Goal: Task Accomplishment & Management: Manage account settings

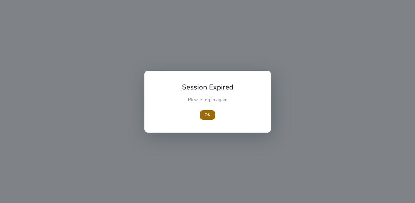
click at [208, 115] on span "OK" at bounding box center [207, 115] width 6 height 6
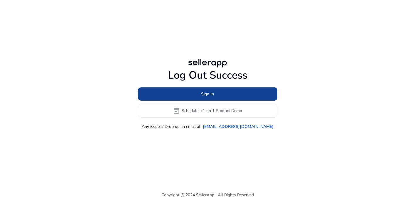
click at [203, 95] on span "Sign In" at bounding box center [207, 94] width 13 height 6
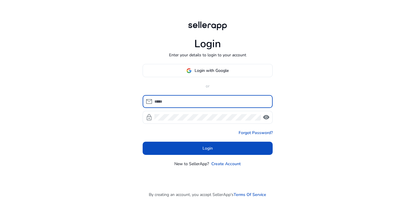
type input "**********"
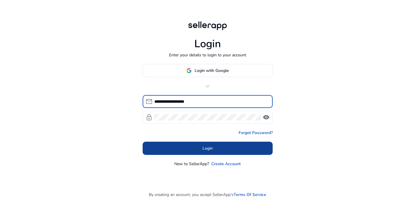
click at [216, 149] on span at bounding box center [208, 148] width 130 height 14
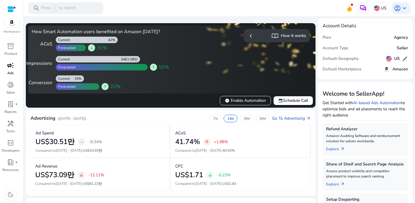
click at [8, 69] on span "campaign" at bounding box center [10, 65] width 7 height 7
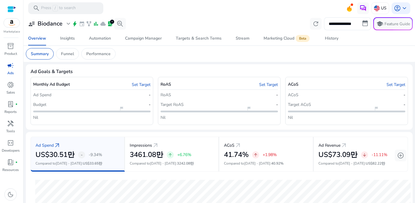
click at [168, 54] on mat-card "Summary Funnel Performance" at bounding box center [219, 54] width 396 height 16
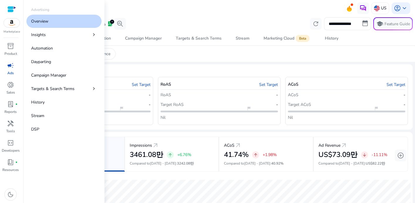
click at [9, 69] on span "campaign" at bounding box center [10, 65] width 7 height 7
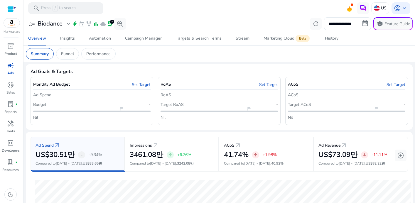
click at [12, 67] on span "campaign" at bounding box center [10, 65] width 7 height 7
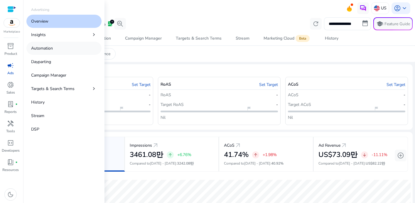
click at [54, 48] on link "Automation" at bounding box center [63, 48] width 75 height 13
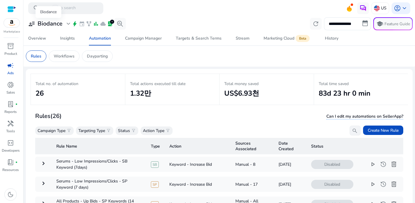
click at [69, 25] on span "expand_more" at bounding box center [68, 23] width 7 height 7
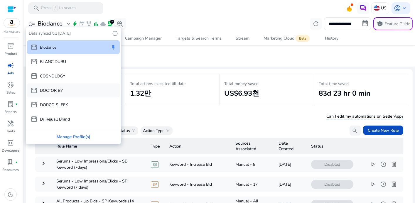
click at [62, 88] on p "DOCTOR BY" at bounding box center [51, 90] width 23 height 6
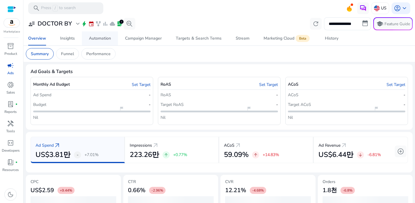
click at [98, 40] on div "Automation" at bounding box center [100, 38] width 22 height 4
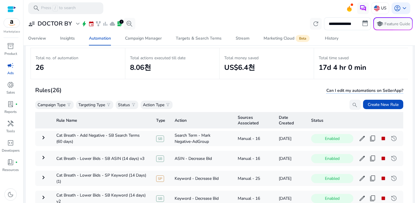
scroll to position [43, 0]
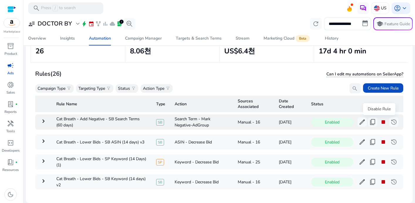
click at [380, 123] on span "stop" at bounding box center [383, 122] width 7 height 7
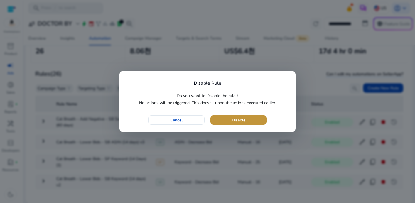
click at [238, 121] on span "Disable" at bounding box center [238, 120] width 13 height 6
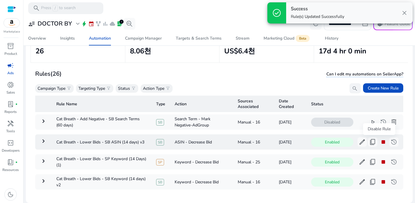
click at [380, 142] on span "stop" at bounding box center [383, 141] width 7 height 7
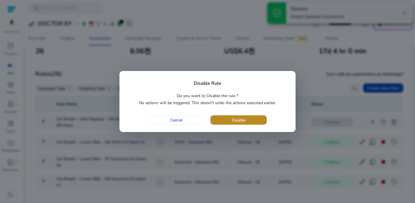
click at [241, 123] on span "Disable" at bounding box center [238, 120] width 13 height 6
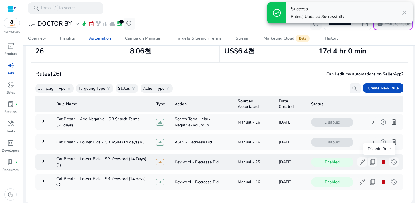
click at [380, 162] on span "stop" at bounding box center [383, 161] width 7 height 7
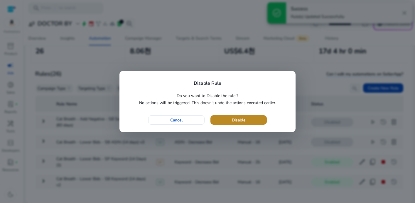
click at [236, 119] on span "Disable" at bounding box center [238, 120] width 13 height 6
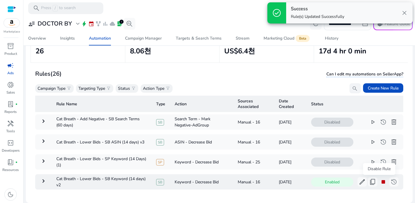
click at [380, 181] on span "stop" at bounding box center [383, 181] width 7 height 7
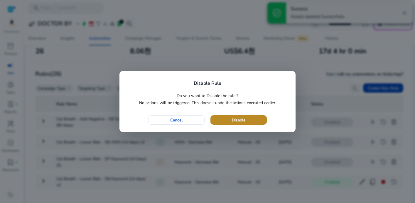
click at [232, 121] on span "Disable" at bounding box center [238, 120] width 13 height 6
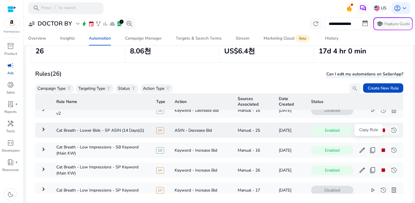
scroll to position [66, 0]
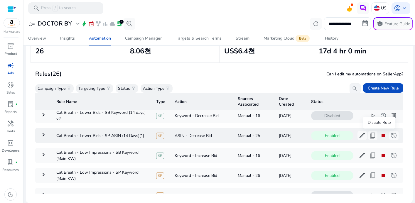
click at [380, 135] on span "stop" at bounding box center [383, 135] width 7 height 7
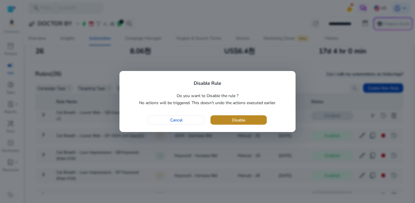
click at [234, 120] on span "Disable" at bounding box center [238, 120] width 13 height 6
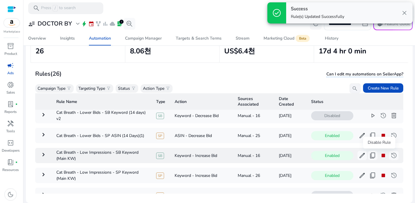
click at [380, 156] on span "stop" at bounding box center [383, 155] width 7 height 7
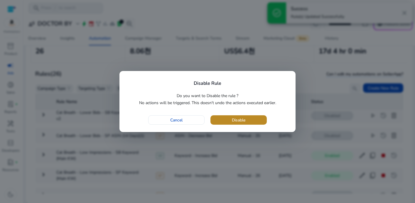
click at [250, 122] on span "button" at bounding box center [238, 120] width 56 height 14
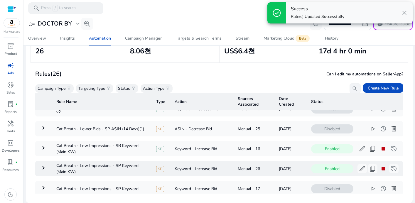
scroll to position [76, 0]
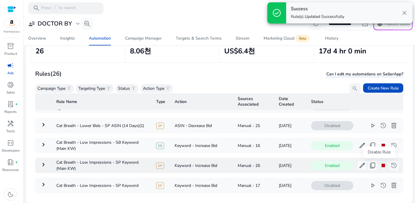
click at [380, 164] on span "stop" at bounding box center [383, 165] width 7 height 7
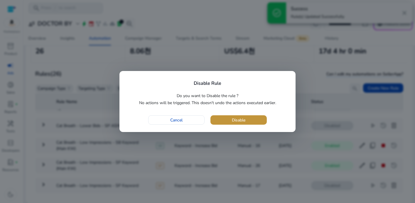
click at [257, 120] on span "button" at bounding box center [238, 120] width 56 height 14
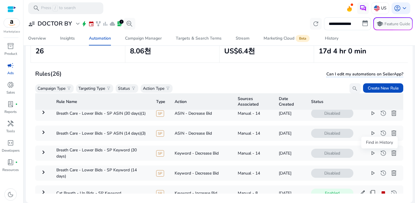
scroll to position [324, 0]
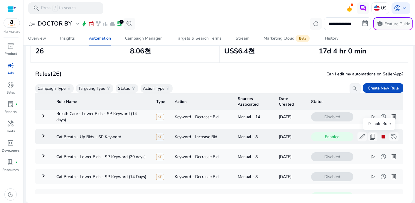
click at [380, 135] on span "stop" at bounding box center [383, 136] width 7 height 7
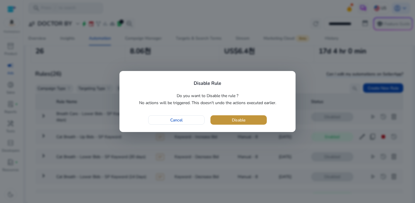
click at [252, 122] on span "button" at bounding box center [238, 120] width 56 height 14
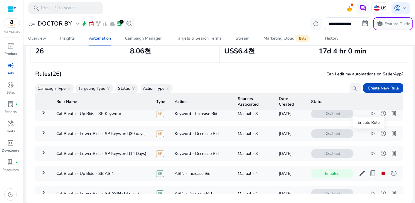
scroll to position [402, 0]
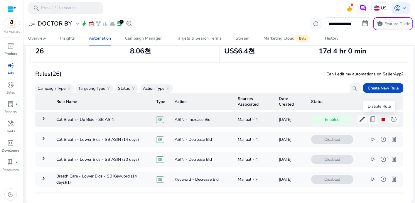
click at [380, 121] on span "stop" at bounding box center [383, 119] width 7 height 7
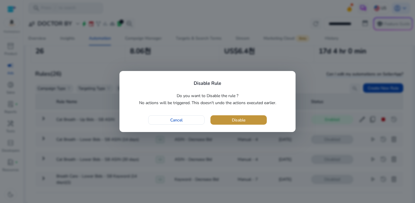
click at [234, 121] on span "Disable" at bounding box center [238, 120] width 13 height 6
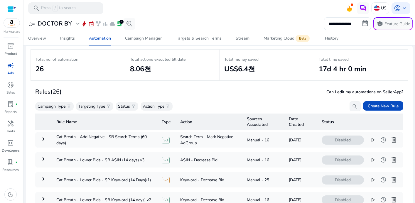
scroll to position [0, 0]
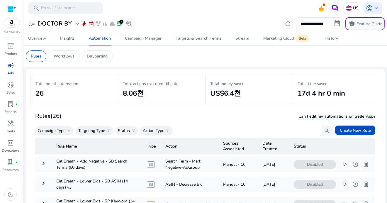
click at [99, 114] on div "Rules (26) Can I edit my automations on SellerApp?" at bounding box center [205, 116] width 340 height 10
click at [371, 9] on span "account_circle" at bounding box center [369, 8] width 7 height 7
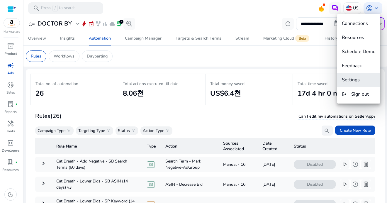
click at [360, 78] on span "Settings" at bounding box center [359, 80] width 34 height 6
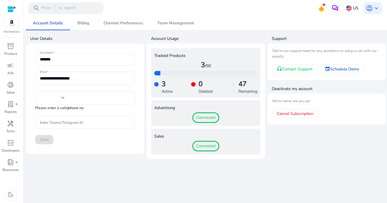
type input "***"
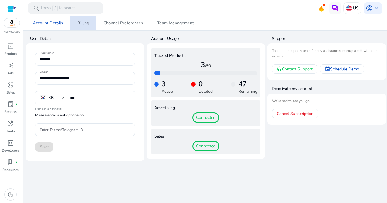
click at [88, 24] on span "Billing" at bounding box center [83, 23] width 12 height 4
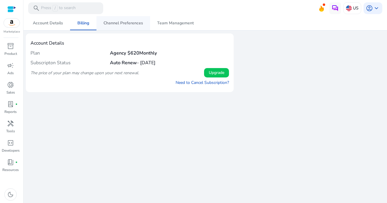
click at [116, 27] on span "Channel Preferences" at bounding box center [124, 23] width 40 height 14
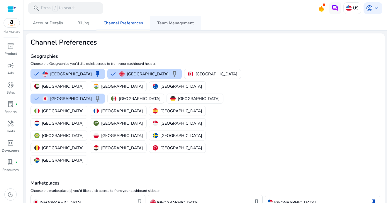
click at [174, 23] on span "Team Management" at bounding box center [175, 23] width 37 height 4
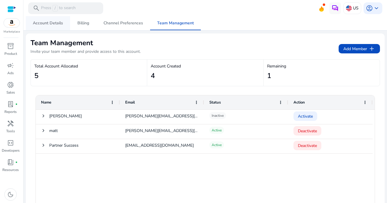
click at [39, 24] on span "Account Details" at bounding box center [48, 23] width 30 height 4
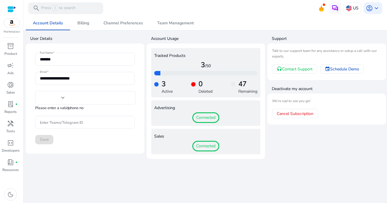
type input "***"
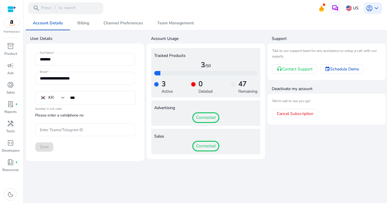
click at [13, 9] on div at bounding box center [11, 9] width 9 height 7
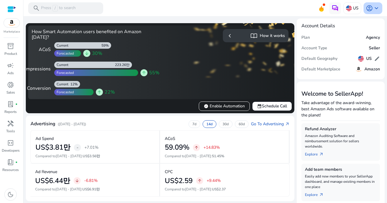
click at [373, 8] on span "keyboard_arrow_down" at bounding box center [376, 8] width 7 height 7
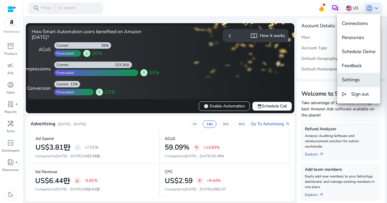
click at [359, 78] on span "Settings" at bounding box center [351, 80] width 18 height 6
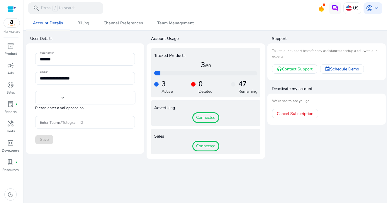
type input "***"
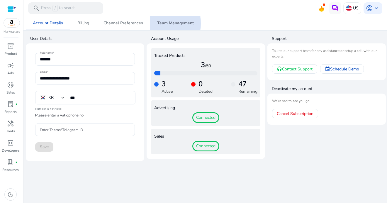
click at [160, 23] on span "Team Management" at bounding box center [175, 23] width 37 height 4
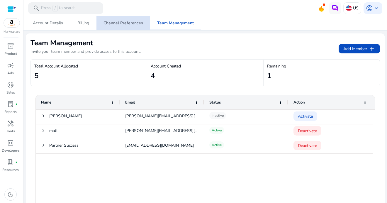
click at [127, 27] on span "Channel Preferences" at bounding box center [124, 23] width 40 height 14
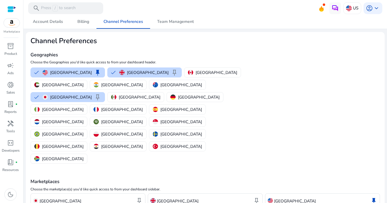
scroll to position [3, 0]
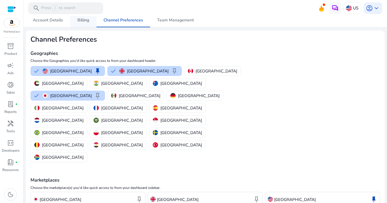
click at [80, 22] on span "Billing" at bounding box center [83, 20] width 12 height 4
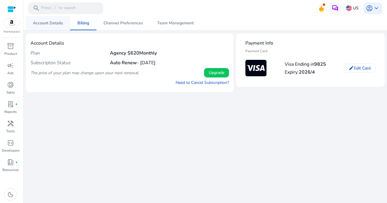
click at [46, 24] on span "Account Details" at bounding box center [48, 23] width 30 height 4
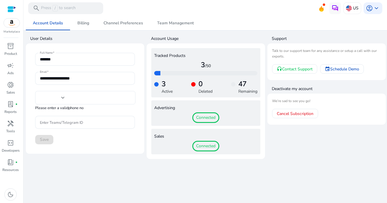
type input "***"
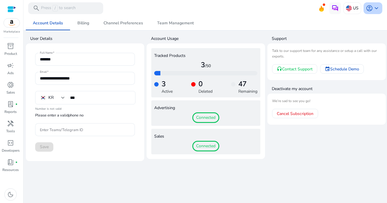
click at [372, 8] on span "account_circle" at bounding box center [369, 8] width 7 height 7
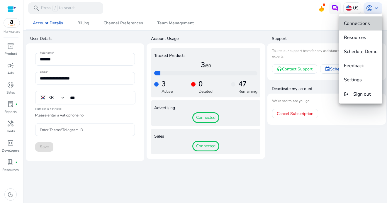
click at [347, 25] on span "Connections" at bounding box center [357, 23] width 26 height 6
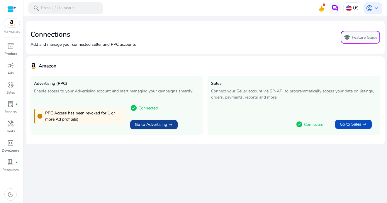
click at [167, 126] on span "Go to Advertising" at bounding box center [151, 125] width 32 height 6
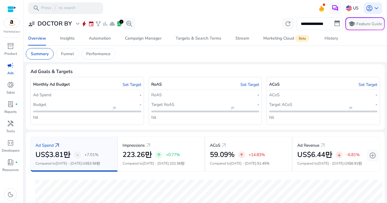
click at [178, 19] on div "**********" at bounding box center [205, 23] width 359 height 13
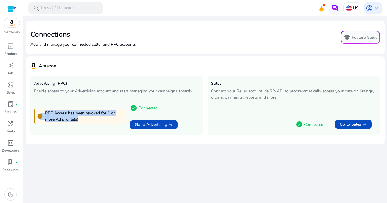
drag, startPoint x: 67, startPoint y: 119, endPoint x: 38, endPoint y: 114, distance: 29.0
click at [38, 114] on div "info PPC Access has been revoked for 1 or more Ad profile(s)" at bounding box center [79, 116] width 85 height 12
click at [83, 118] on p "PPC Access has been revoked for 1 or more Ad profile(s)" at bounding box center [83, 116] width 77 height 12
click at [78, 117] on p "PPC Access has been revoked for 1 or more Ad profile(s)" at bounding box center [83, 116] width 77 height 12
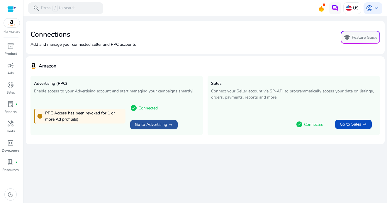
click at [144, 125] on span "Go to Advertising" at bounding box center [151, 125] width 32 height 6
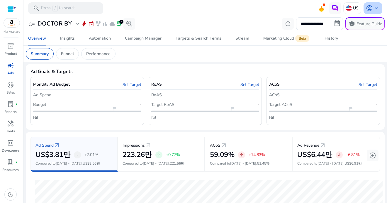
click at [373, 11] on span "keyboard_arrow_down" at bounding box center [376, 8] width 7 height 7
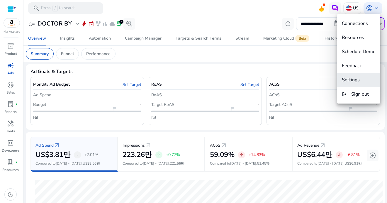
click at [358, 79] on span "Settings" at bounding box center [351, 80] width 18 height 6
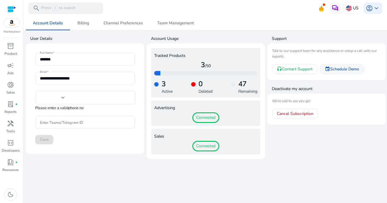
type input "***"
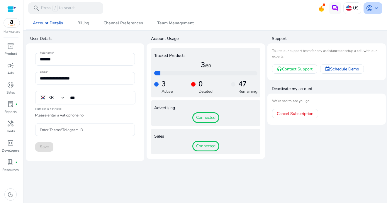
click at [371, 9] on span "account_circle" at bounding box center [369, 8] width 7 height 7
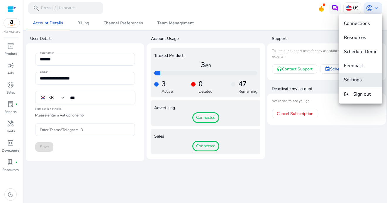
click at [360, 78] on span "Settings" at bounding box center [353, 80] width 18 height 6
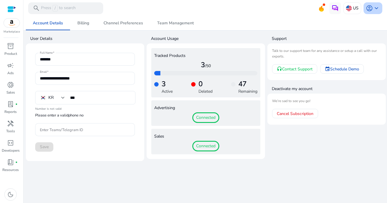
click at [370, 5] on span "account_circle" at bounding box center [369, 8] width 7 height 7
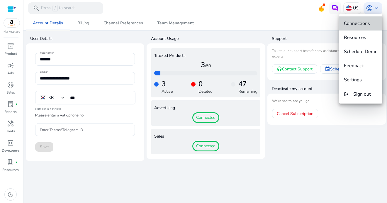
click at [354, 21] on span "Connections" at bounding box center [357, 23] width 26 height 6
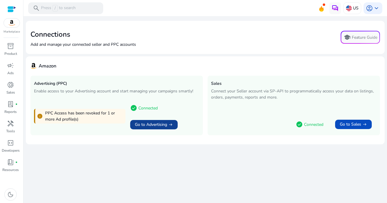
click at [173, 126] on span "arrow_right_alt" at bounding box center [170, 124] width 5 height 5
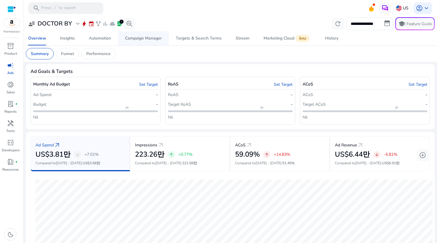
click at [140, 37] on div "Campaign Manager" at bounding box center [143, 38] width 37 height 4
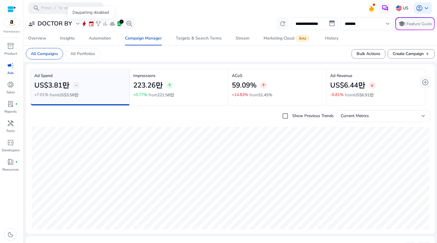
click at [91, 24] on span "event" at bounding box center [91, 24] width 6 height 6
click at [119, 24] on span "lab_profile" at bounding box center [119, 24] width 6 height 6
click at [121, 23] on div "1" at bounding box center [121, 22] width 4 height 4
click at [127, 25] on span "search_insights" at bounding box center [129, 23] width 7 height 7
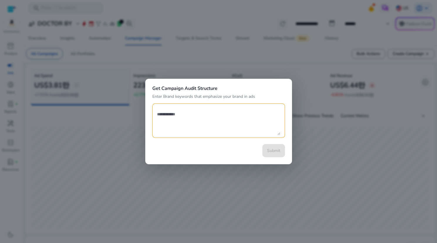
click at [248, 61] on div at bounding box center [218, 121] width 437 height 243
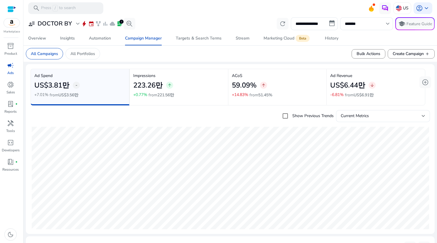
click at [231, 10] on mat-toolbar "search Press / to search US account_circle keyboard_arrow_down" at bounding box center [229, 8] width 413 height 16
click at [420, 9] on span "account_circle" at bounding box center [419, 8] width 7 height 7
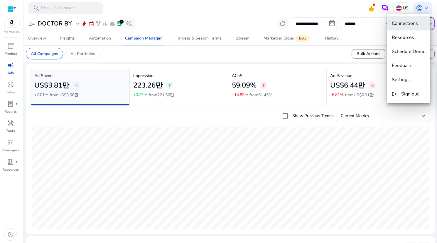
click at [406, 25] on span "Connections" at bounding box center [405, 23] width 26 height 6
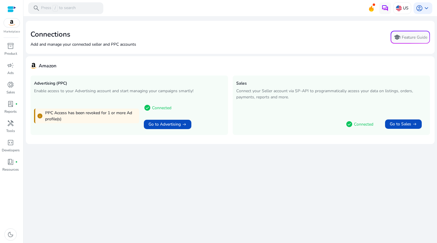
click at [60, 119] on p "PPC Access has been revoked for 1 or more Ad profile(s)" at bounding box center [90, 116] width 90 height 12
click at [54, 113] on p "PPC Access has been revoked for 1 or more Ad profile(s)" at bounding box center [90, 116] width 90 height 12
click at [38, 116] on span "info" at bounding box center [40, 116] width 6 height 6
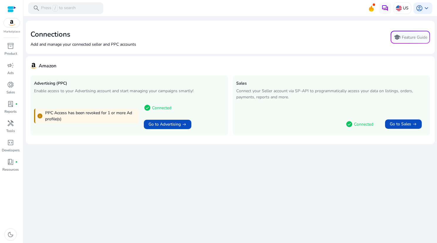
click at [47, 116] on p "PPC Access has been revoked for 1 or more Ad profile(s)" at bounding box center [90, 116] width 90 height 12
click at [96, 102] on div "info PPC Access has been revoked for 1 or more Ad profile(s) check_circle Conne…" at bounding box center [129, 114] width 190 height 33
click at [360, 67] on div "Amazon" at bounding box center [230, 66] width 399 height 10
click at [408, 8] on p "US" at bounding box center [406, 8] width 6 height 10
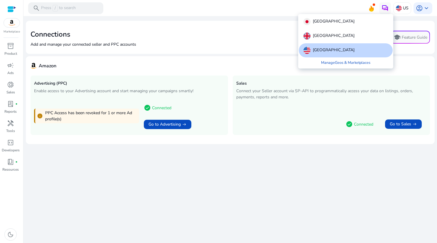
click at [267, 29] on div at bounding box center [218, 121] width 437 height 243
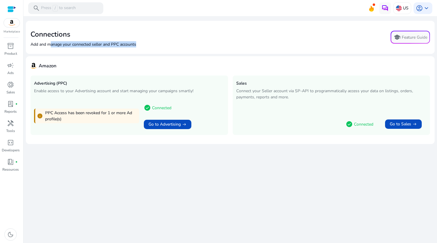
drag, startPoint x: 50, startPoint y: 46, endPoint x: 162, endPoint y: 44, distance: 112.7
click at [149, 44] on div "Connections Add and manage your connected seller and PPC accounts school Featur…" at bounding box center [230, 38] width 399 height 24
click at [189, 44] on div "Connections Add and manage your connected seller and PPC accounts school Featur…" at bounding box center [230, 38] width 399 height 24
drag, startPoint x: 248, startPoint y: 89, endPoint x: 280, endPoint y: 89, distance: 32.0
click at [280, 89] on p "Connect your Seller account via SP-API to programmatically access your data on …" at bounding box center [331, 94] width 190 height 12
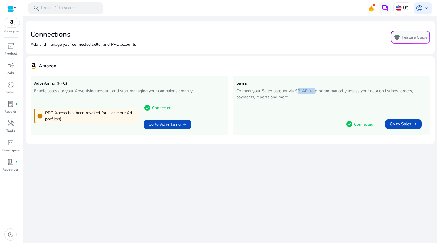
drag, startPoint x: 298, startPoint y: 92, endPoint x: 314, endPoint y: 92, distance: 16.7
click at [314, 92] on p "Connect your Seller account via SP-API to programmatically access your data on …" at bounding box center [331, 94] width 190 height 12
drag, startPoint x: 243, startPoint y: 93, endPoint x: 276, endPoint y: 93, distance: 32.9
click at [276, 93] on p "Connect your Seller account via SP-API to programmatically access your data on …" at bounding box center [331, 94] width 190 height 12
click at [288, 89] on p "Connect your Seller account via SP-API to programmatically access your data on …" at bounding box center [331, 94] width 190 height 12
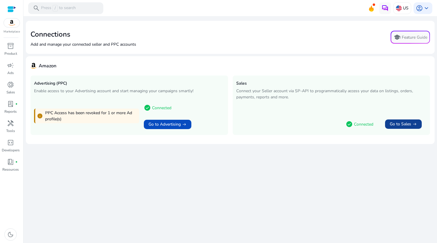
click at [412, 126] on span "arrow_right_alt" at bounding box center [414, 124] width 5 height 5
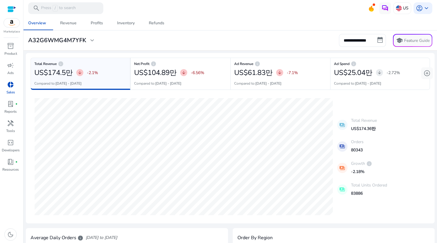
click at [185, 41] on div "**********" at bounding box center [230, 40] width 409 height 13
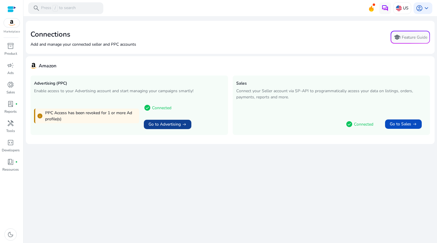
click at [179, 124] on span "Go to Advertising" at bounding box center [164, 125] width 32 height 6
click at [209, 120] on div "check_circle Connected Go to Advertising arrow_right_alt" at bounding box center [181, 116] width 85 height 31
click at [422, 11] on span "account_circle" at bounding box center [419, 8] width 7 height 7
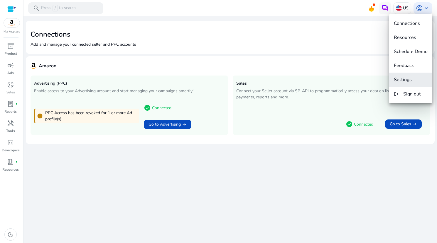
click at [415, 82] on span "Settings" at bounding box center [411, 80] width 34 height 6
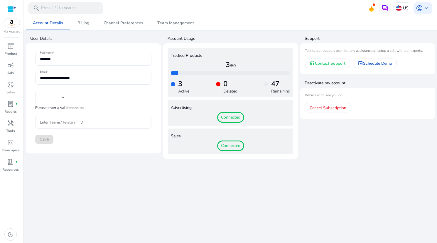
type input "***"
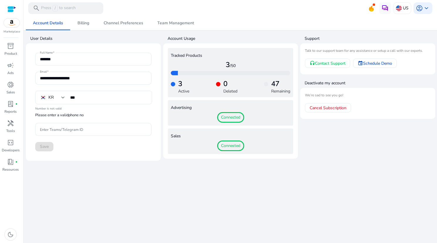
click at [228, 119] on span "Connected" at bounding box center [230, 117] width 27 height 11
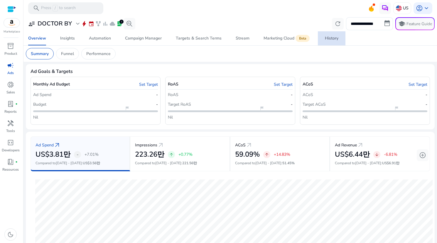
click at [321, 40] on link "History" at bounding box center [332, 38] width 28 height 14
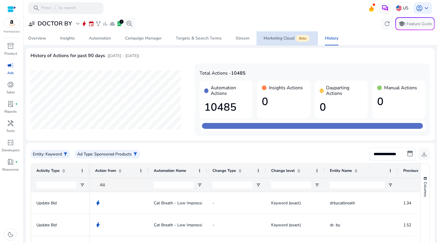
click at [283, 39] on div "Marketing Cloud Beta" at bounding box center [286, 38] width 47 height 5
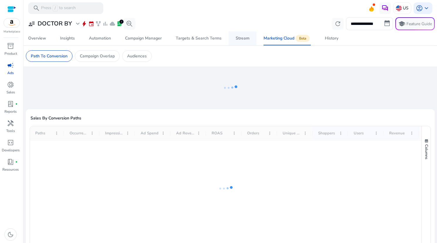
click at [239, 39] on div "Stream" at bounding box center [243, 38] width 14 height 4
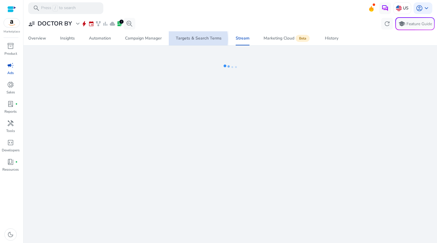
click at [187, 39] on div "Targets & Search Terms" at bounding box center [199, 38] width 46 height 4
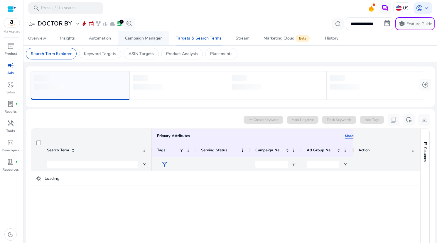
click at [132, 42] on span "Campaign Manager" at bounding box center [143, 38] width 37 height 14
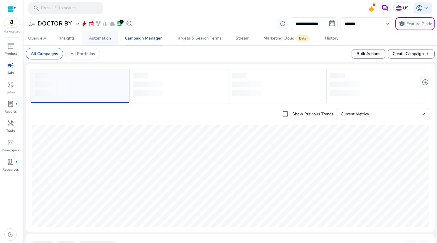
click at [97, 42] on span "Automation" at bounding box center [100, 38] width 22 height 14
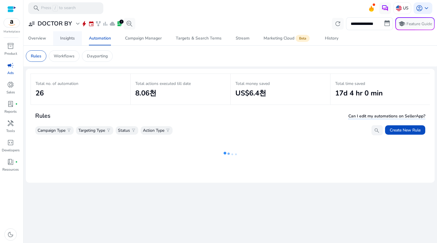
click at [69, 39] on div "Insights" at bounding box center [67, 38] width 15 height 4
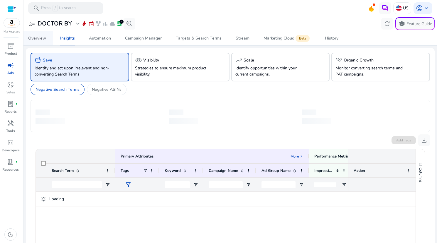
click at [36, 39] on div "Overview" at bounding box center [37, 38] width 18 height 4
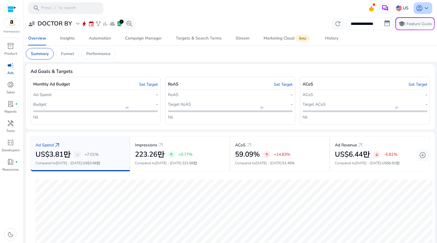
click at [423, 11] on span "keyboard_arrow_down" at bounding box center [426, 8] width 7 height 7
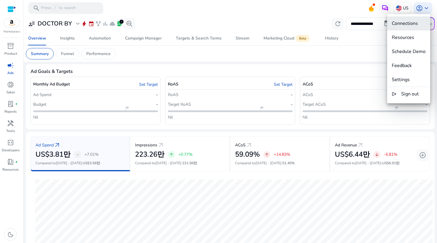
click at [408, 23] on span "Connections" at bounding box center [405, 23] width 26 height 6
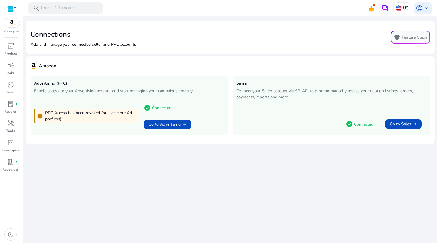
click at [38, 118] on span "info" at bounding box center [40, 116] width 6 height 6
drag, startPoint x: 46, startPoint y: 114, endPoint x: 87, endPoint y: 112, distance: 40.8
click at [87, 112] on p "PPC Access has been revoked for 1 or more Ad profile(s)" at bounding box center [90, 116] width 90 height 12
click at [89, 115] on p "PPC Access has been revoked for 1 or more Ad profile(s)" at bounding box center [90, 116] width 90 height 12
drag, startPoint x: 44, startPoint y: 111, endPoint x: 119, endPoint y: 119, distance: 75.2
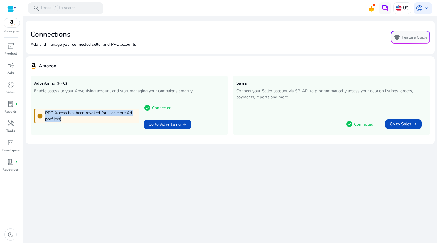
click at [119, 119] on div "info PPC Access has been revoked for 1 or more Ad profile(s)" at bounding box center [86, 116] width 99 height 12
drag, startPoint x: 75, startPoint y: 120, endPoint x: 57, endPoint y: 119, distance: 17.3
click at [75, 120] on p "PPC Access has been revoked for 1 or more Ad profile(s)" at bounding box center [90, 116] width 90 height 12
drag, startPoint x: 44, startPoint y: 113, endPoint x: 86, endPoint y: 122, distance: 42.6
click at [86, 122] on div "info PPC Access has been revoked for 1 or more Ad profile(s)" at bounding box center [86, 116] width 99 height 12
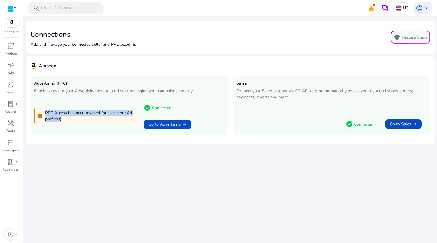
drag, startPoint x: 70, startPoint y: 119, endPoint x: 52, endPoint y: 119, distance: 17.9
click at [70, 119] on p "PPC Access has been revoked for 1 or more Ad profile(s)" at bounding box center [90, 116] width 90 height 12
click at [58, 113] on p "PPC Access has been revoked for 1 or more Ad profile(s)" at bounding box center [90, 116] width 90 height 12
click at [39, 116] on span "info" at bounding box center [40, 116] width 6 height 6
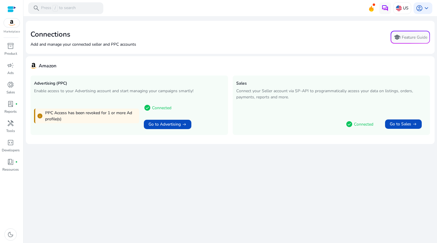
click at [40, 117] on span "info" at bounding box center [40, 116] width 6 height 6
click at [68, 116] on p "PPC Access has been revoked for 1 or more Ad profile(s)" at bounding box center [90, 116] width 90 height 12
click at [9, 11] on div at bounding box center [11, 9] width 9 height 7
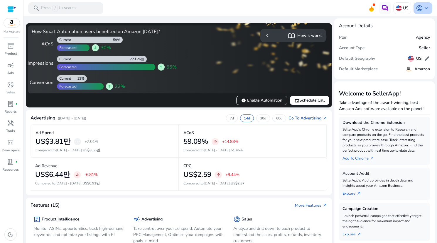
click at [418, 9] on span "account_circle" at bounding box center [419, 8] width 7 height 7
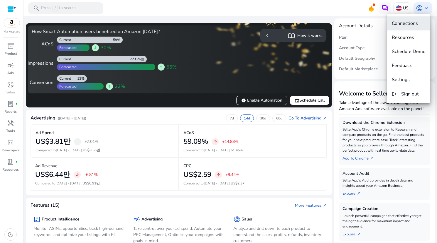
click at [406, 26] on span "Connections" at bounding box center [405, 23] width 26 height 6
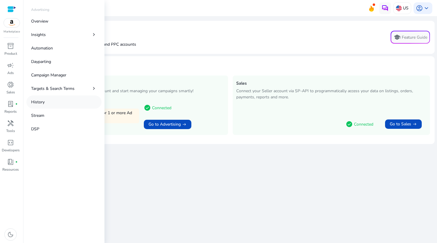
click at [71, 99] on link "History" at bounding box center [63, 102] width 75 height 13
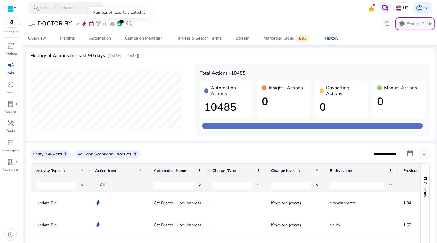
click at [120, 23] on div "1" at bounding box center [121, 22] width 4 height 4
click at [187, 21] on div "user_attributes DOCTOR BY expand_more bolt event family_history bar_chart cloud…" at bounding box center [230, 23] width 409 height 13
click at [78, 25] on span "expand_more" at bounding box center [77, 23] width 7 height 7
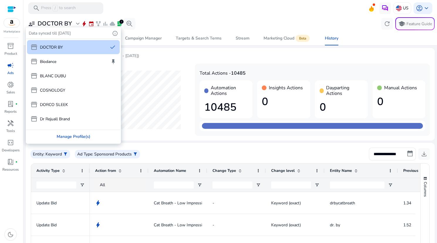
click at [83, 137] on div "Manage Profile(s)" at bounding box center [73, 136] width 94 height 13
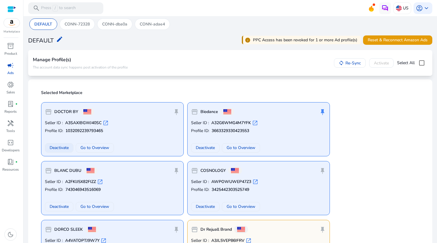
click at [62, 148] on span "Deactivate" at bounding box center [59, 148] width 19 height 6
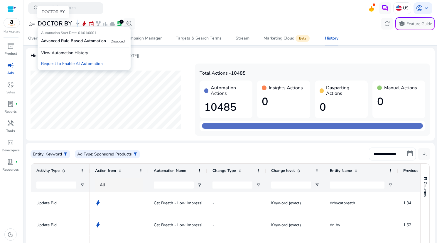
click at [77, 23] on span "expand_more" at bounding box center [77, 23] width 7 height 7
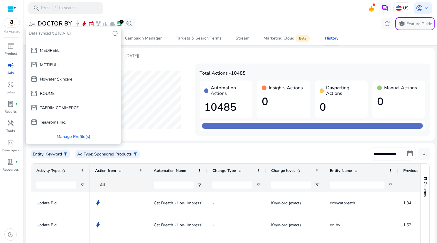
scroll to position [61, 0]
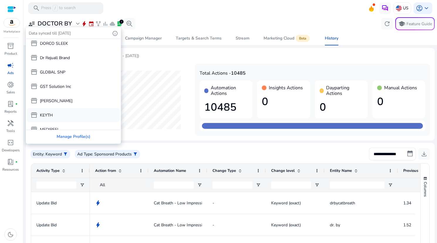
click at [65, 112] on div "storefront KEYTH" at bounding box center [73, 115] width 93 height 14
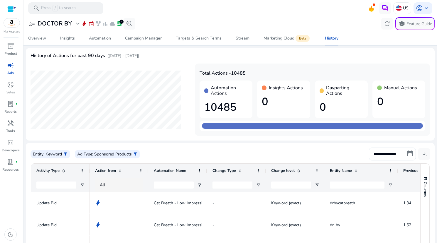
scroll to position [33, 0]
